Goal: Navigation & Orientation: Find specific page/section

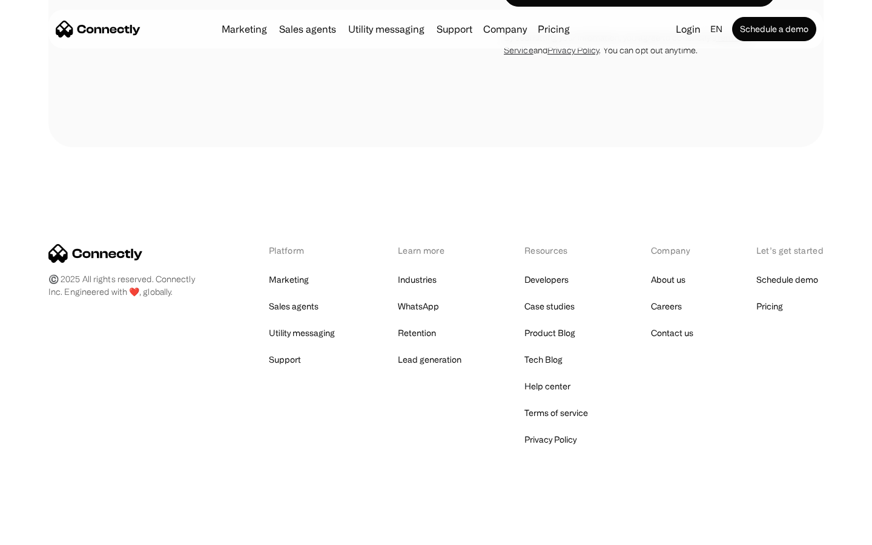
scroll to position [2339, 0]
